Goal: Task Accomplishment & Management: Manage account settings

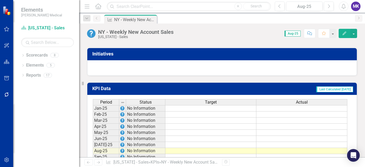
scroll to position [371, 0]
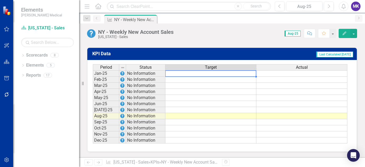
click at [194, 73] on td at bounding box center [210, 73] width 91 height 6
click at [269, 76] on td at bounding box center [301, 73] width 91 height 6
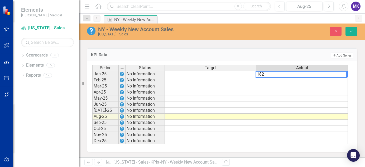
type textarea "1820"
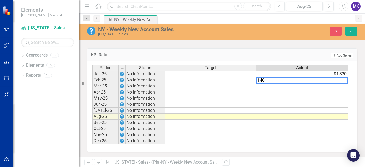
type textarea "1403"
type textarea "4523"
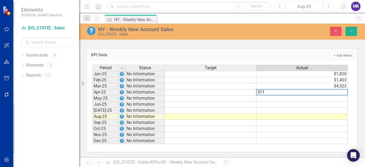
type textarea "3114"
type textarea "1975"
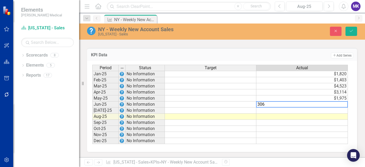
type textarea "3063"
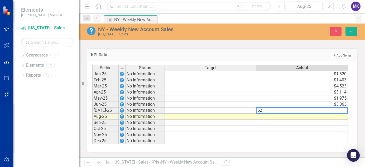
type textarea "629"
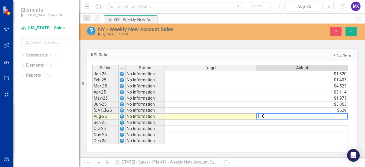
type textarea "1102"
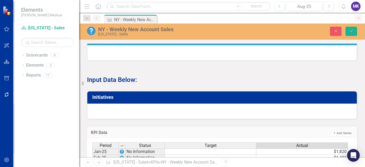
scroll to position [372, 0]
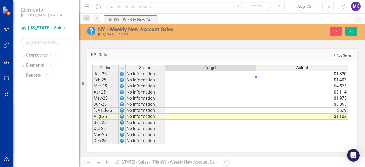
click at [186, 76] on td at bounding box center [211, 74] width 92 height 6
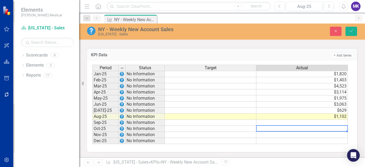
click at [92, 126] on div "Period Status Target Actual Jan-25 No Information $1,820 Feb-25 No Information …" at bounding box center [92, 104] width 0 height 79
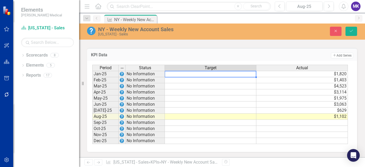
click at [195, 74] on td at bounding box center [211, 74] width 92 height 6
type textarea "2792"
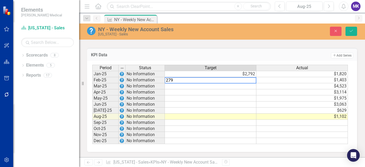
type textarea "2792"
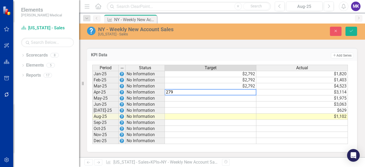
type textarea "2792"
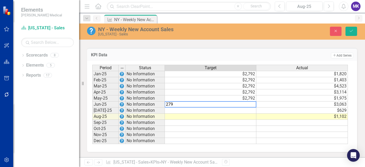
type textarea "2792"
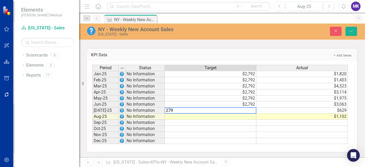
type textarea "2792"
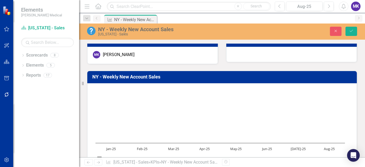
scroll to position [0, 0]
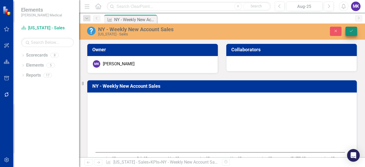
type textarea "1102"
click at [352, 29] on icon "Save" at bounding box center [351, 31] width 5 height 4
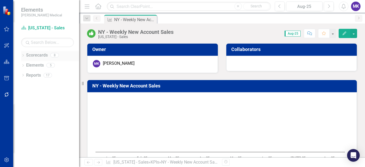
click at [22, 56] on icon "Dropdown" at bounding box center [23, 55] width 4 height 3
click at [27, 74] on icon "Dropdown" at bounding box center [26, 74] width 4 height 3
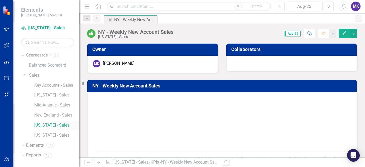
click at [50, 123] on link "[US_STATE] - Sales" at bounding box center [56, 125] width 45 height 6
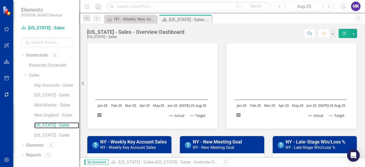
scroll to position [45, 0]
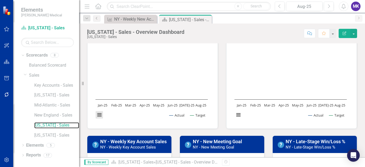
click at [99, 114] on button "View chart menu, Chart" at bounding box center [99, 114] width 7 height 7
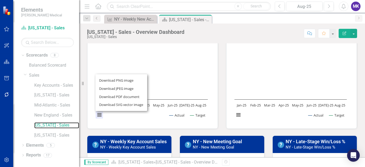
click at [99, 114] on div "Download PNG image Download JPEG image Download PDF document Download SVG vecto…" at bounding box center [121, 92] width 66 height 51
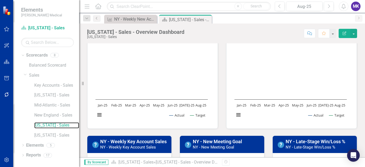
click at [134, 87] on rect "Interactive chart" at bounding box center [152, 83] width 118 height 79
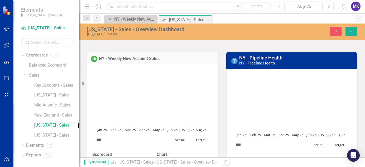
scroll to position [16, 0]
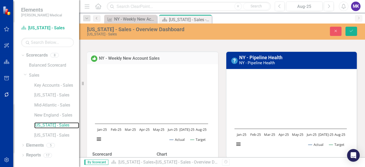
click at [134, 87] on rect "Interactive chart" at bounding box center [151, 107] width 118 height 79
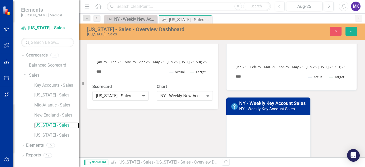
scroll to position [84, 0]
drag, startPoint x: 134, startPoint y: 87, endPoint x: 128, endPoint y: 76, distance: 12.8
click at [128, 76] on rect "Interactive chart" at bounding box center [151, 40] width 118 height 79
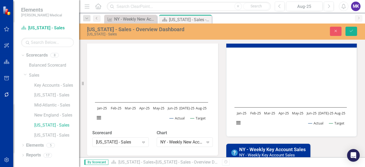
click at [128, 76] on rect "Interactive chart" at bounding box center [151, 86] width 118 height 79
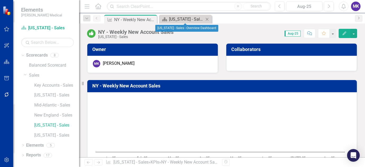
click at [177, 21] on div "[US_STATE] - Sales - Overview Dashboard" at bounding box center [186, 19] width 35 height 7
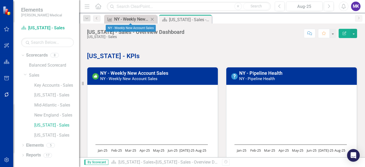
click at [141, 17] on div "NY - Weekly New Account Sales" at bounding box center [131, 19] width 35 height 7
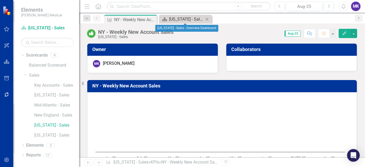
click at [180, 21] on div "[US_STATE] - Sales - Overview Dashboard" at bounding box center [186, 19] width 35 height 7
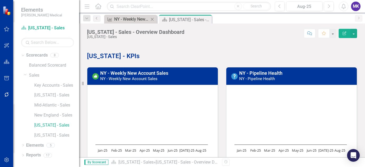
click at [130, 20] on div "NY - Weekly New Account Sales" at bounding box center [131, 19] width 35 height 7
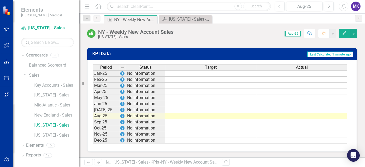
scroll to position [371, 0]
click at [284, 74] on td at bounding box center [301, 73] width 91 height 6
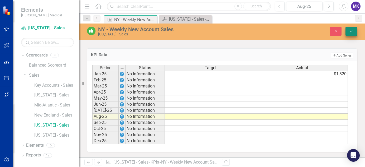
type textarea "1820"
click at [353, 31] on icon "Save" at bounding box center [351, 31] width 5 height 4
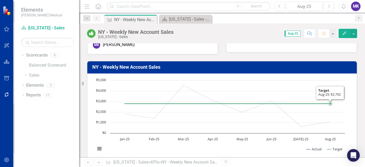
scroll to position [19, 0]
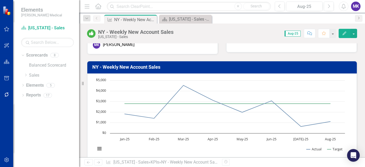
click at [344, 34] on icon "button" at bounding box center [345, 33] width 4 height 4
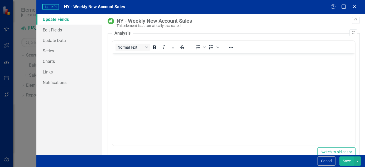
scroll to position [0, 0]
click at [356, 6] on icon "Close" at bounding box center [354, 6] width 7 height 5
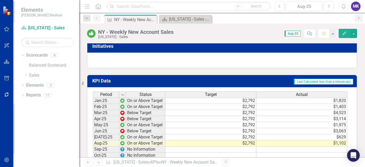
scroll to position [371, 0]
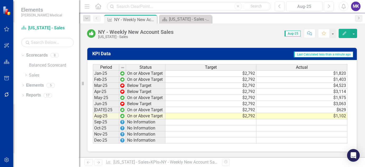
click at [93, 119] on div "Period Status Target Actual Jan-25 On or Above Target $2,792 $1,820 Feb-25 On o…" at bounding box center [93, 103] width 0 height 79
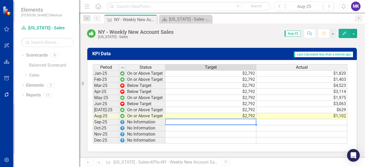
click at [271, 120] on td at bounding box center [301, 122] width 91 height 6
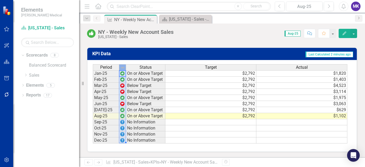
click at [122, 68] on img at bounding box center [123, 67] width 4 height 4
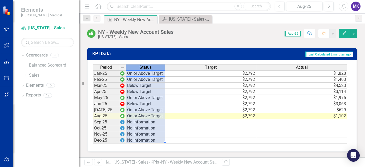
click at [140, 69] on span "Status" at bounding box center [146, 67] width 12 height 5
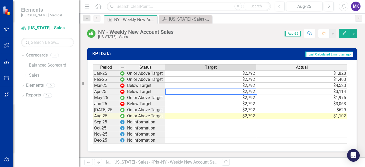
click at [190, 89] on td "$2,792" at bounding box center [210, 92] width 91 height 6
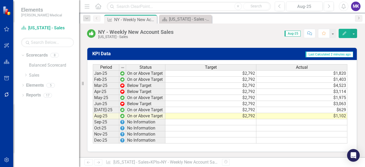
click at [224, 34] on div "Score: N/A Aug-25 Completed Comment Favorite Edit" at bounding box center [266, 33] width 181 height 9
